Goal: Task Accomplishment & Management: Use online tool/utility

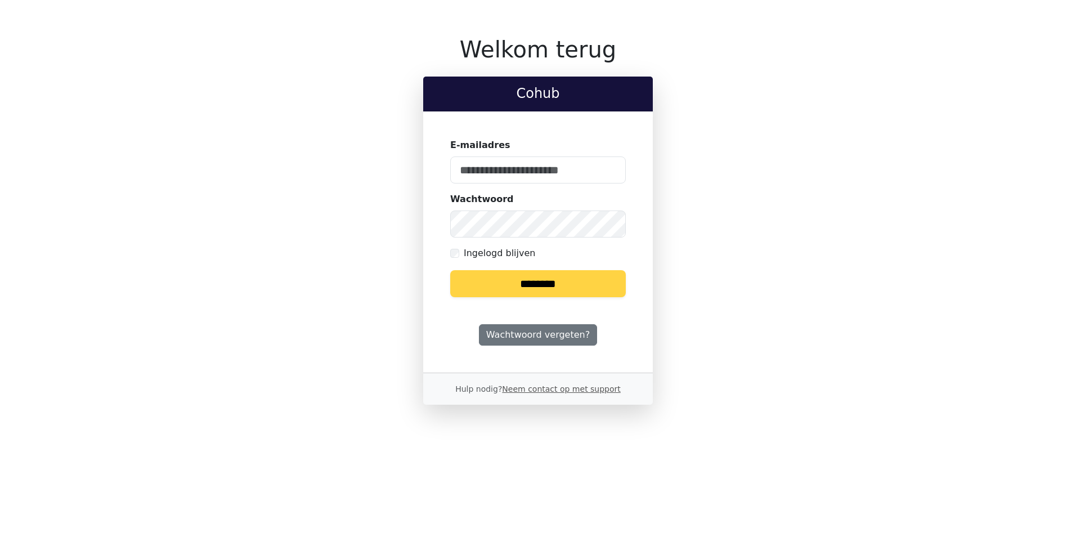
type input "**********"
click at [542, 286] on input "********" at bounding box center [538, 283] width 176 height 27
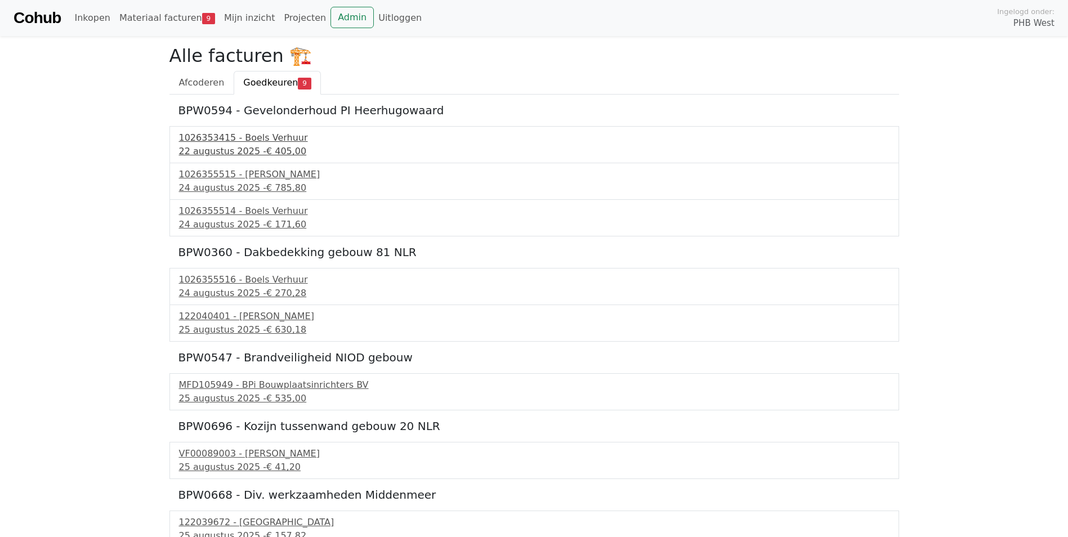
click at [227, 136] on div "1026353415 - Boels Verhuur" at bounding box center [534, 138] width 710 height 14
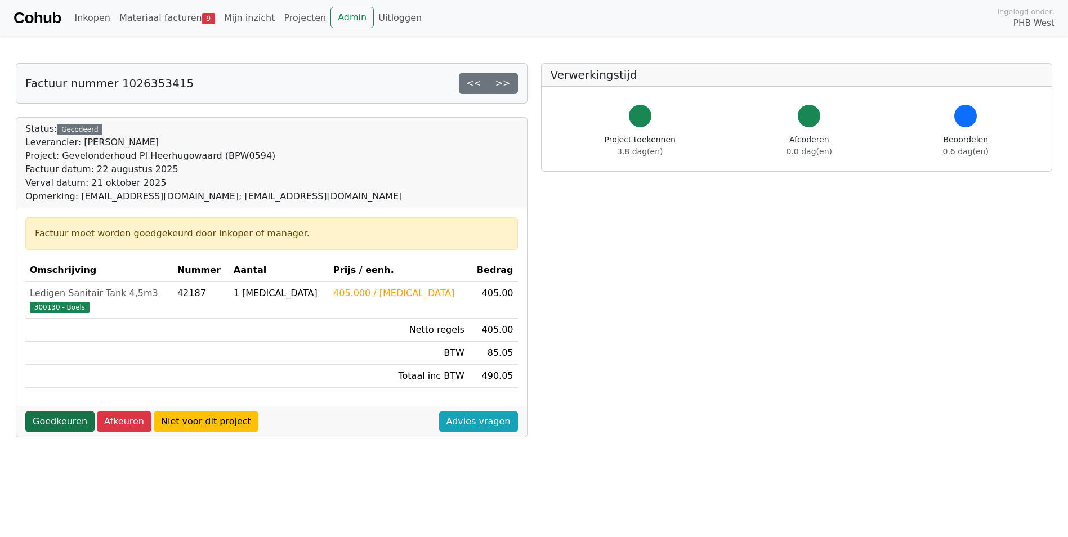
click at [64, 420] on link "Goedkeuren" at bounding box center [59, 421] width 69 height 21
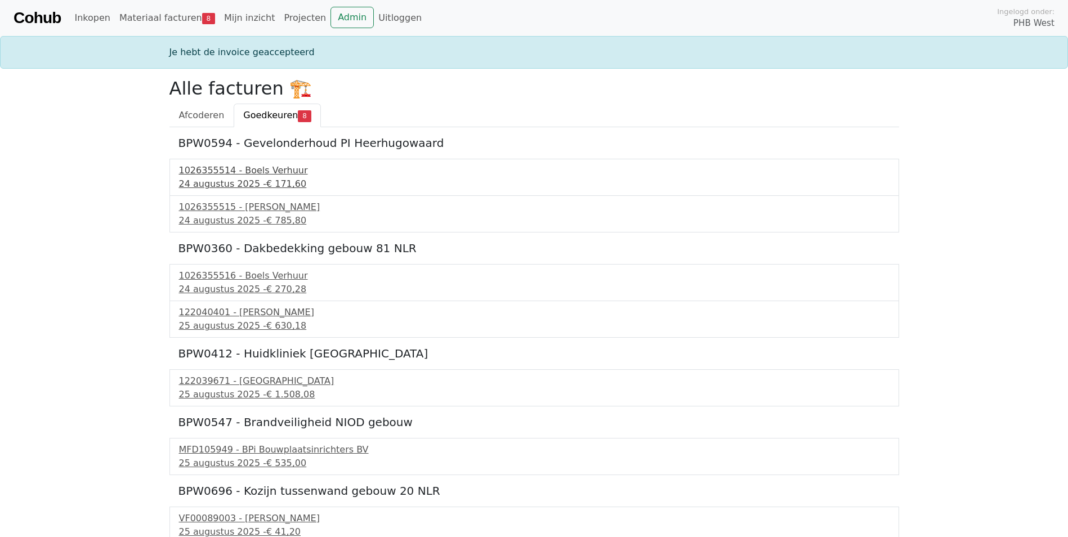
click at [239, 177] on div "[DATE] - € 171,60" at bounding box center [534, 184] width 710 height 14
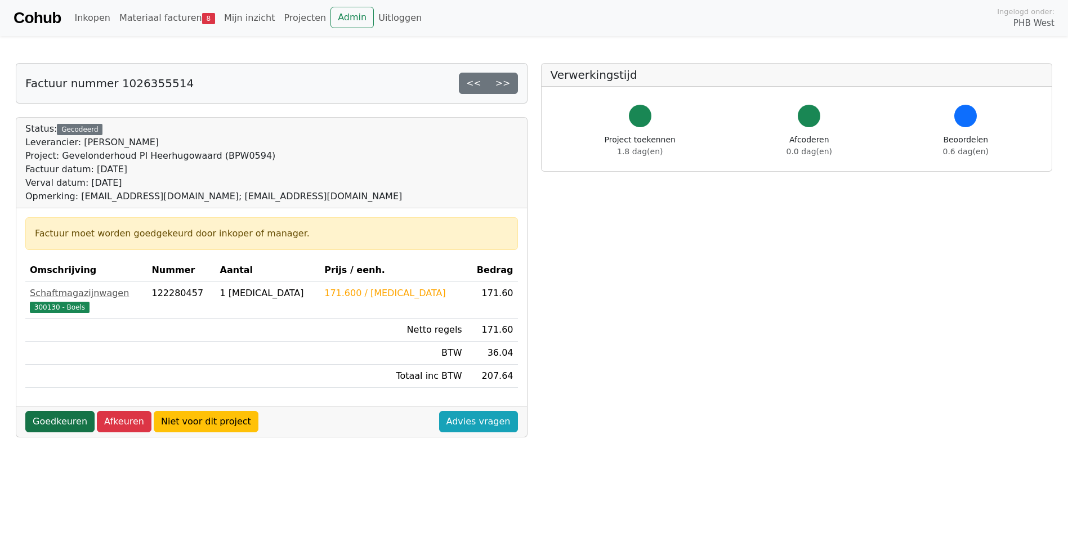
click at [60, 424] on link "Goedkeuren" at bounding box center [59, 421] width 69 height 21
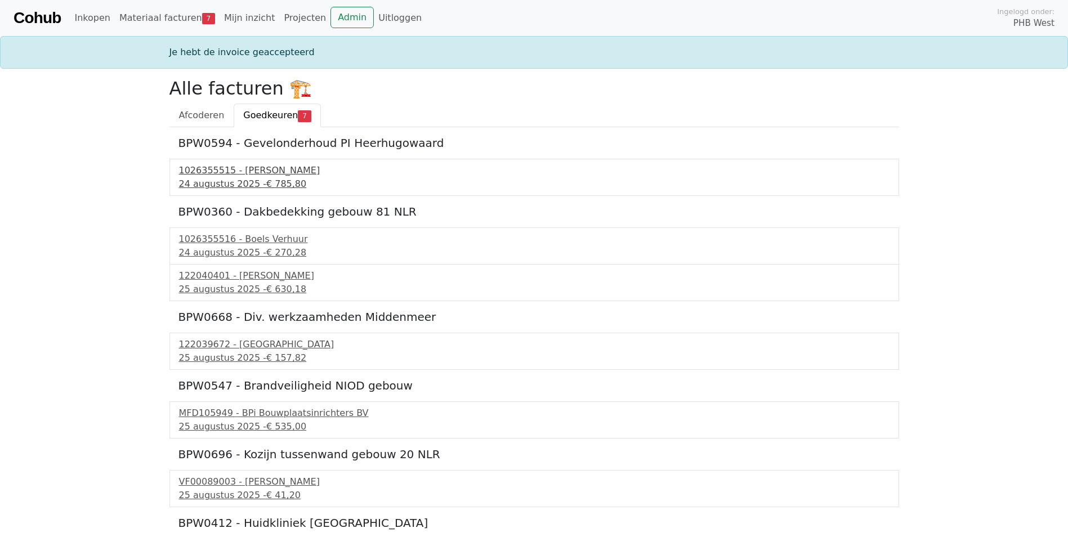
click at [239, 176] on div "1026355515 - [PERSON_NAME]" at bounding box center [534, 171] width 710 height 14
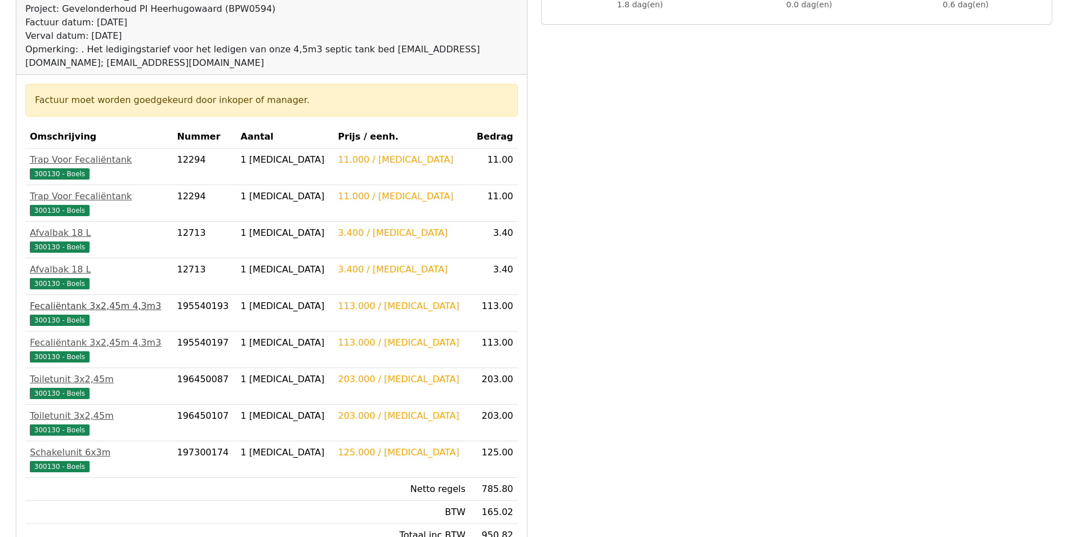
scroll to position [298, 0]
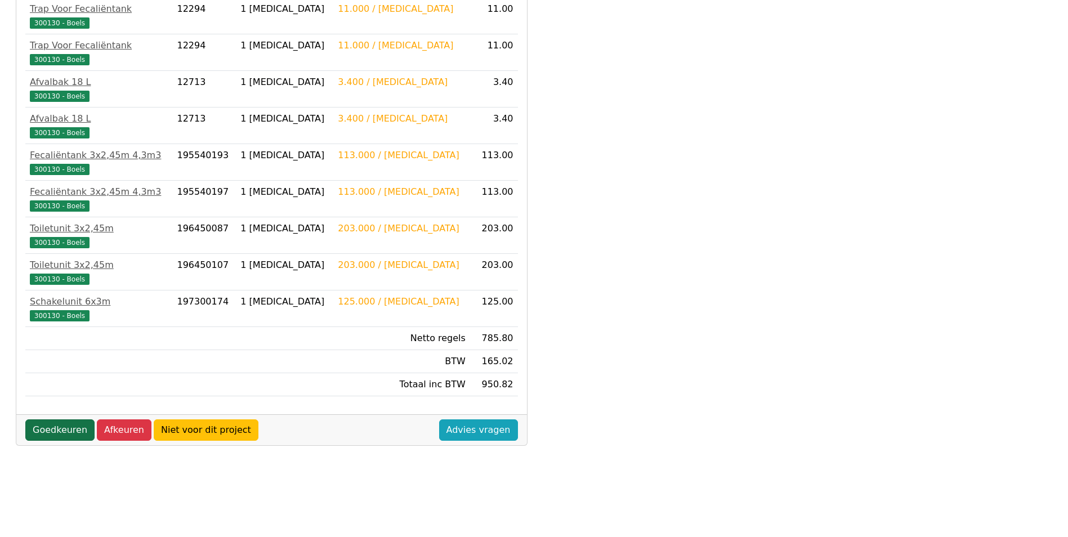
click at [58, 428] on link "Goedkeuren" at bounding box center [59, 429] width 69 height 21
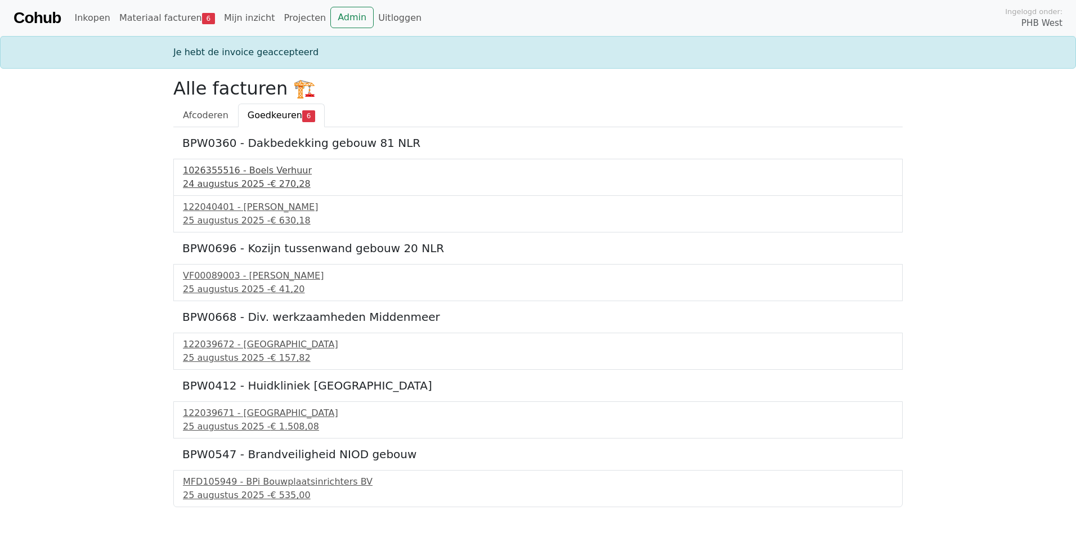
click at [236, 175] on div "1026355516 - Boels Verhuur" at bounding box center [538, 171] width 710 height 14
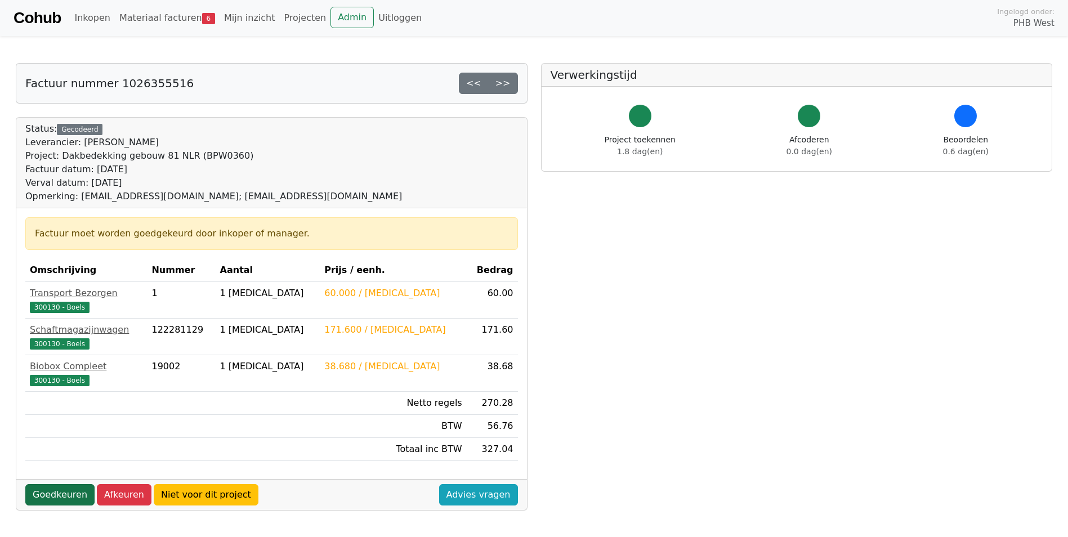
click at [62, 497] on link "Goedkeuren" at bounding box center [59, 494] width 69 height 21
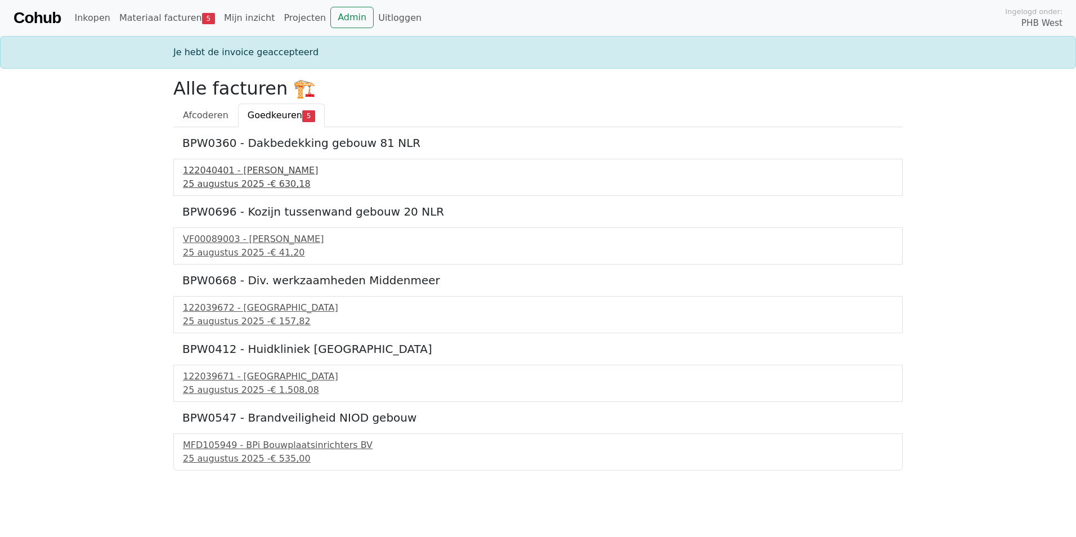
click at [232, 171] on div "122040401 - [PERSON_NAME]" at bounding box center [538, 171] width 710 height 14
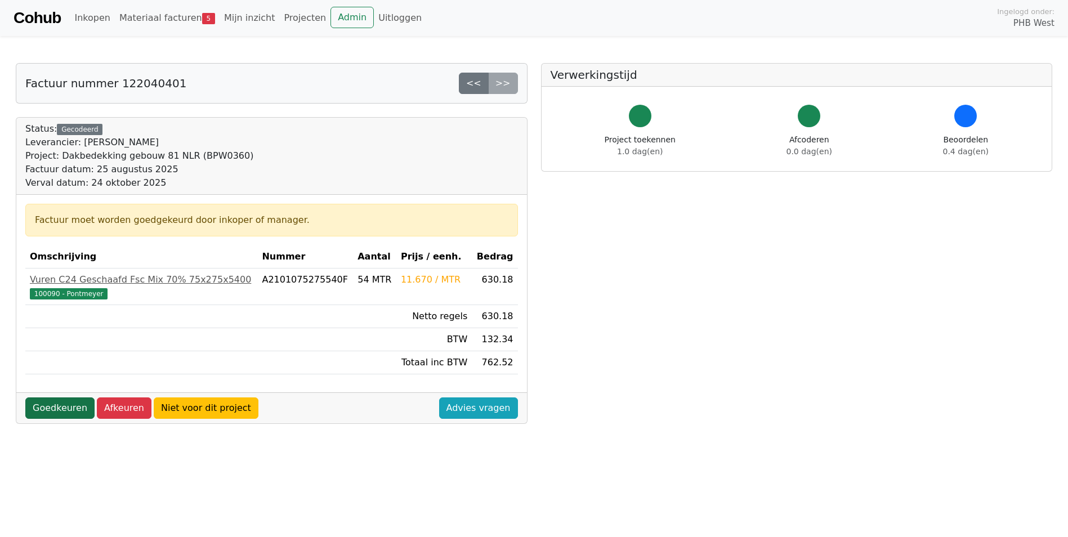
click at [60, 409] on link "Goedkeuren" at bounding box center [59, 407] width 69 height 21
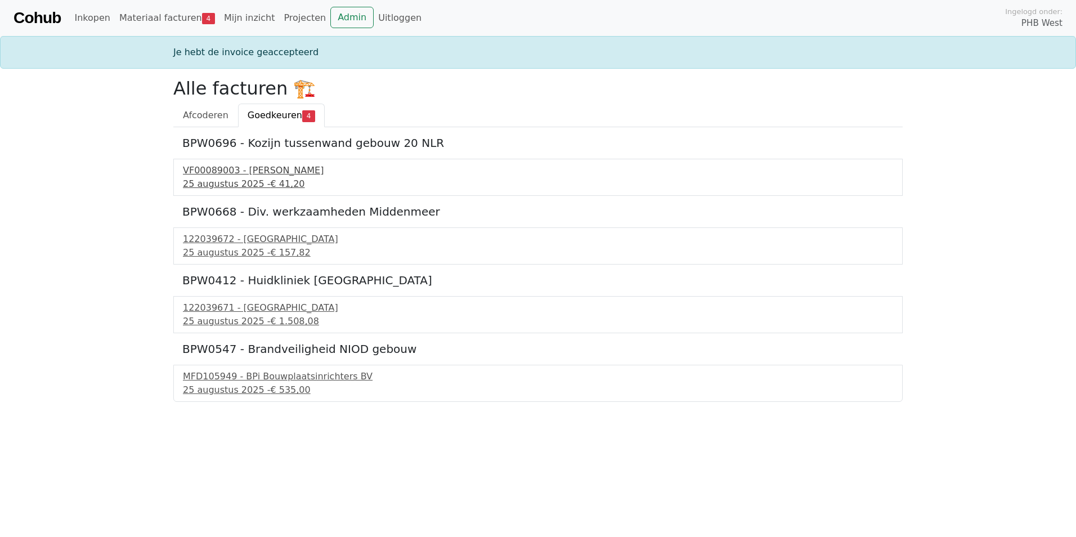
click at [223, 175] on div "VF00089003 - Filippo Bouwcenter" at bounding box center [538, 171] width 710 height 14
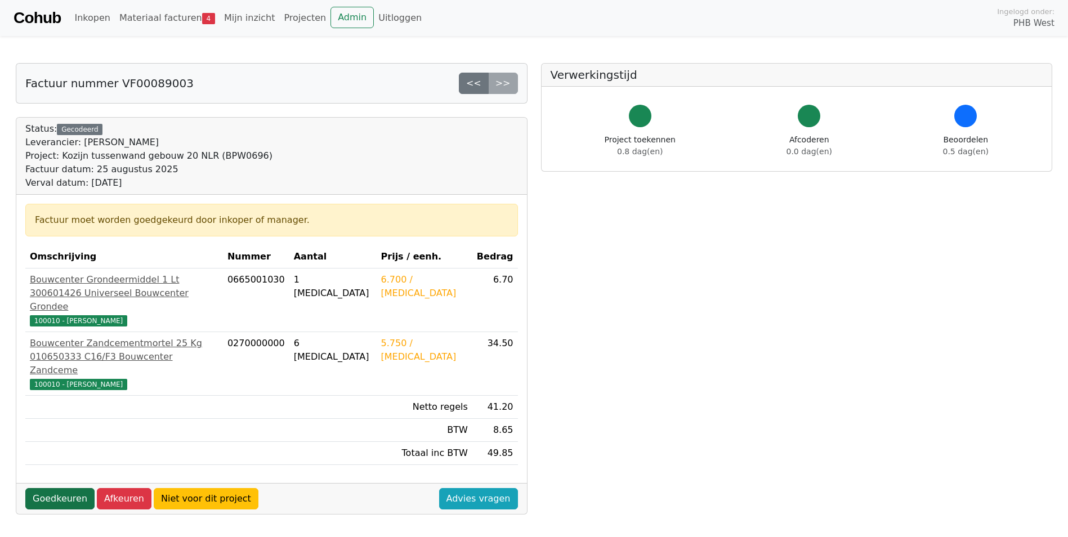
click at [53, 488] on link "Goedkeuren" at bounding box center [59, 498] width 69 height 21
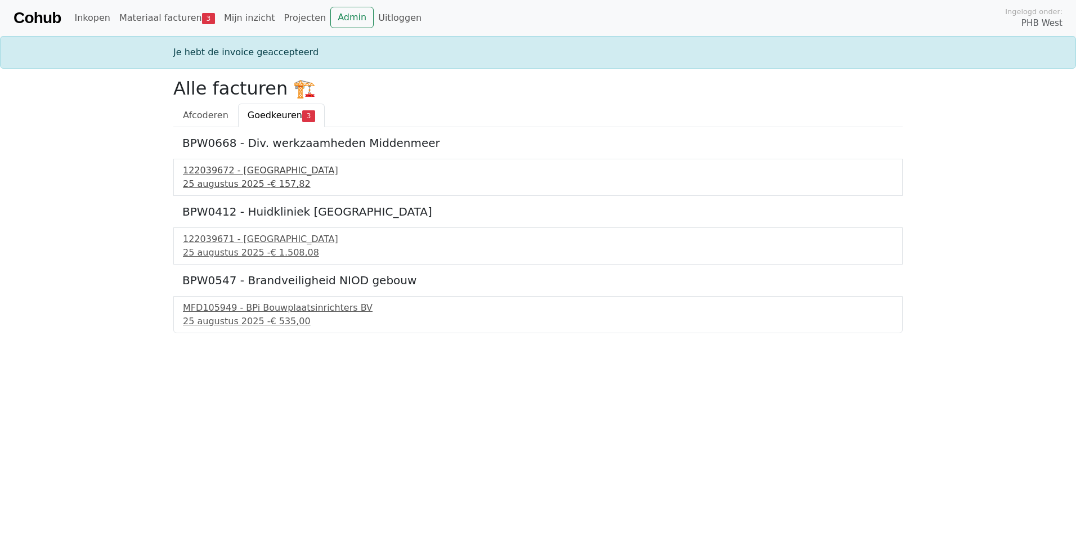
click at [246, 174] on div "122039672 - PontMeyer" at bounding box center [538, 171] width 710 height 14
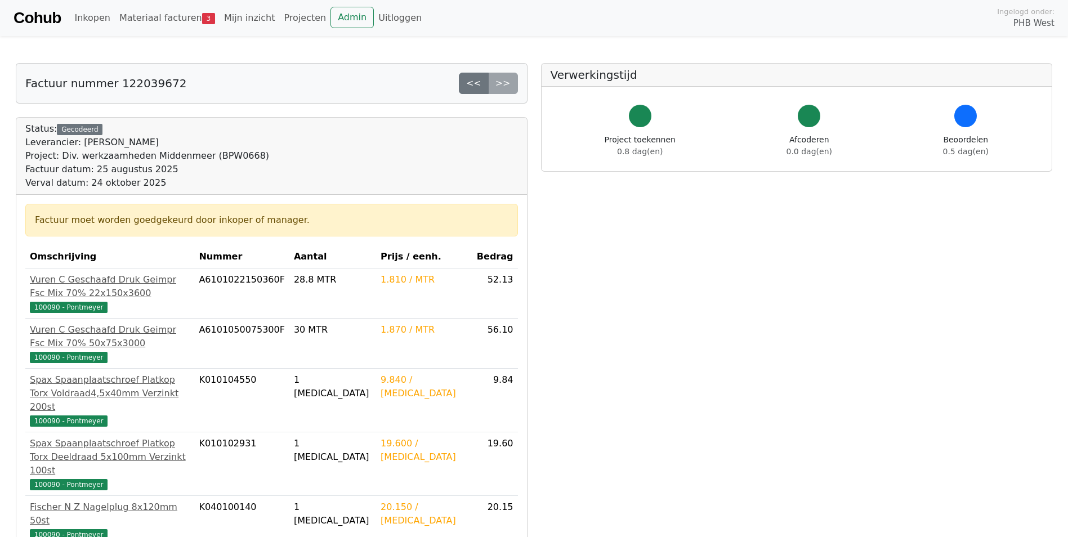
scroll to position [298, 0]
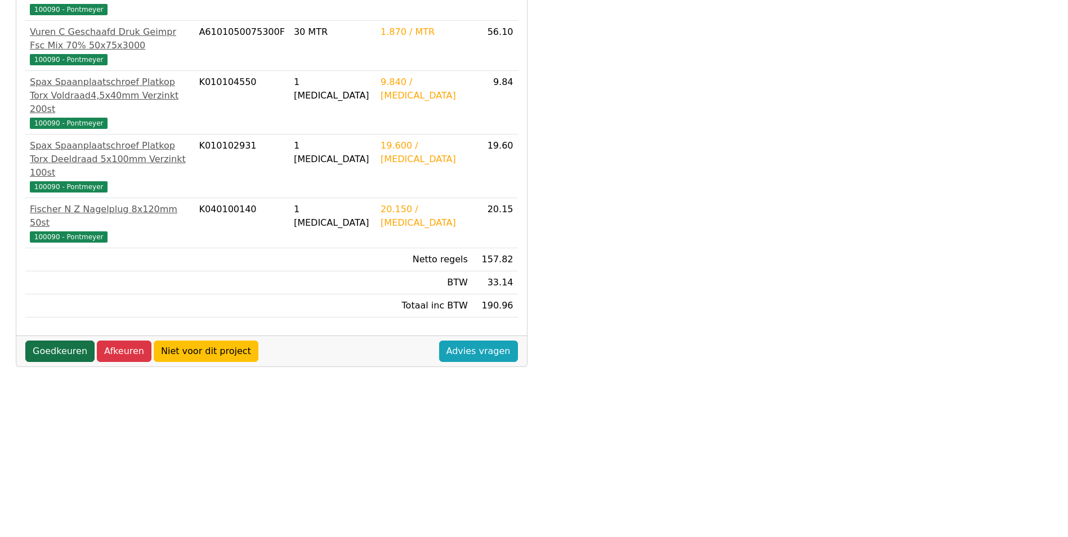
click at [56, 341] on link "Goedkeuren" at bounding box center [59, 351] width 69 height 21
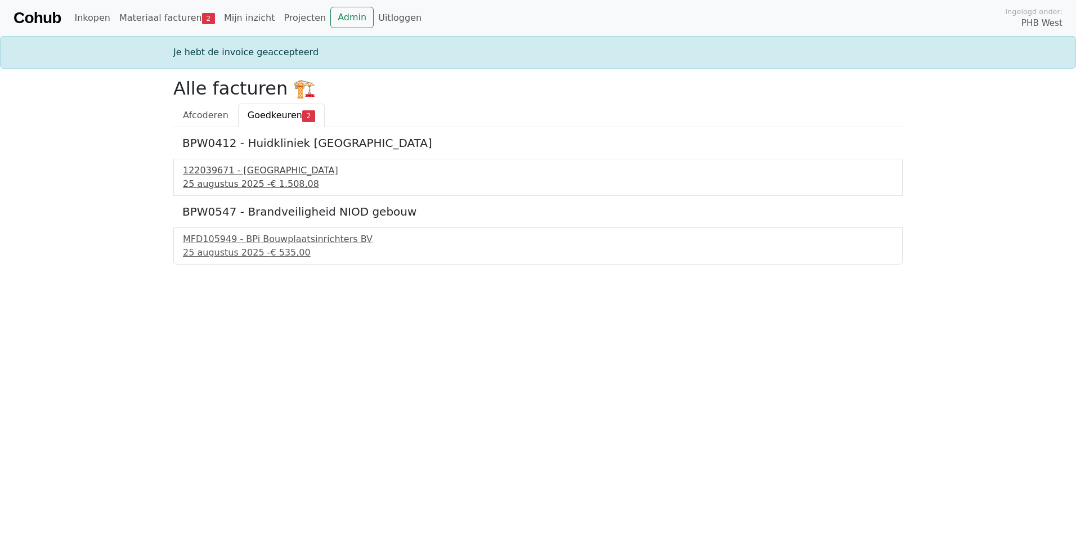
click at [243, 169] on div "122039671 - PontMeyer" at bounding box center [538, 171] width 710 height 14
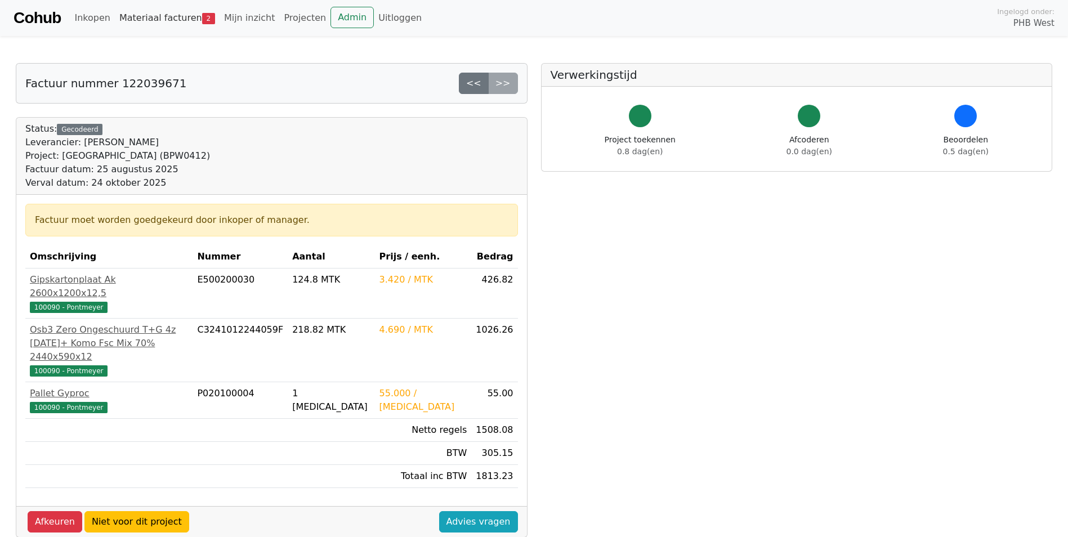
click at [158, 14] on link "Materiaal facturen 2" at bounding box center [167, 18] width 105 height 23
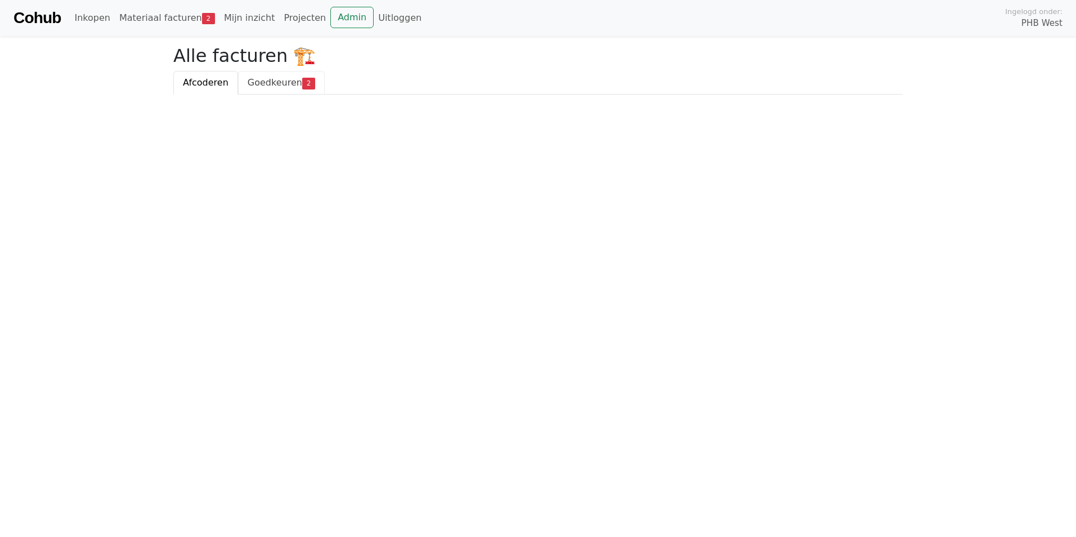
click at [283, 84] on span "Goedkeuren" at bounding box center [275, 82] width 55 height 11
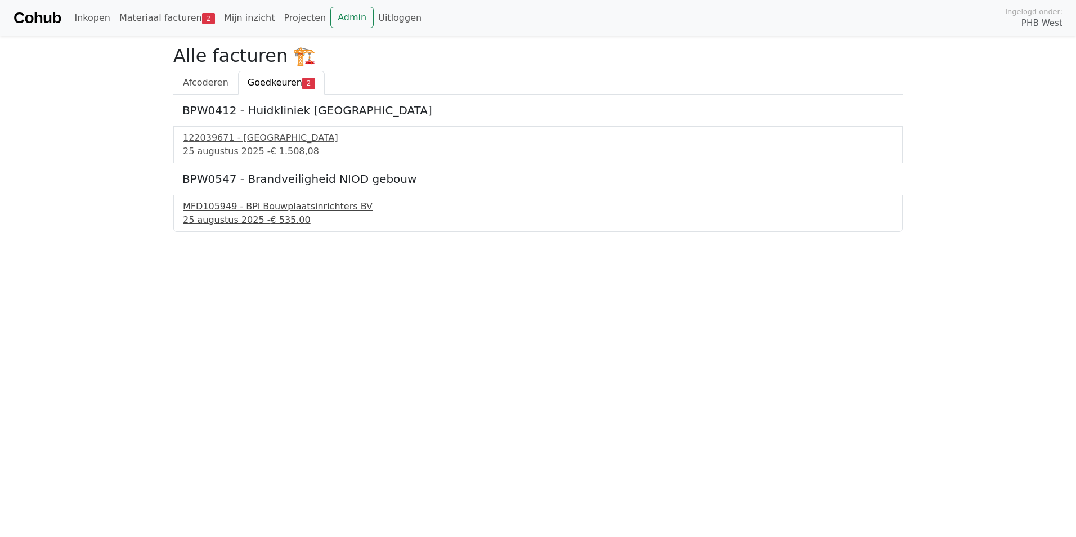
click at [240, 212] on div "MFD105949 - BPi Bouwplaatsinrichters BV" at bounding box center [538, 207] width 710 height 14
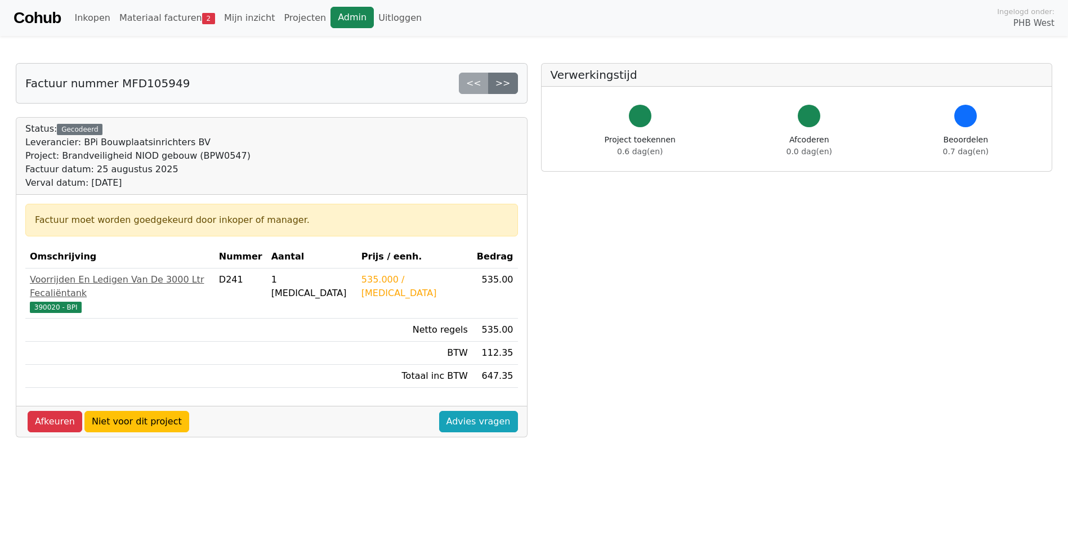
click at [330, 17] on link "Admin" at bounding box center [351, 17] width 43 height 21
click at [159, 17] on link "Materiaal facturen 2" at bounding box center [167, 18] width 105 height 23
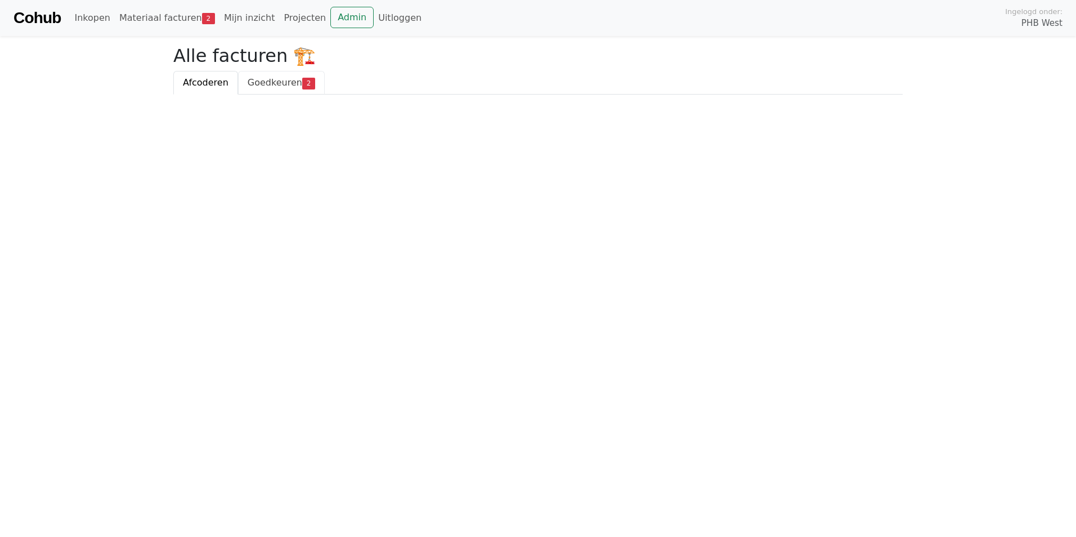
click at [274, 81] on span "Goedkeuren" at bounding box center [275, 82] width 55 height 11
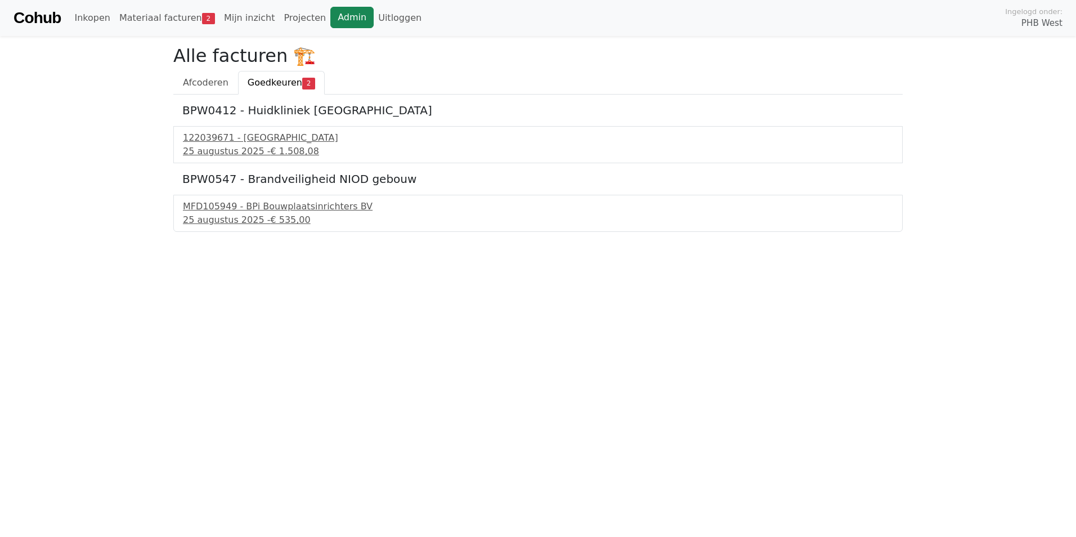
click at [331, 17] on link "Admin" at bounding box center [351, 17] width 43 height 21
